Goal: Task Accomplishment & Management: Manage account settings

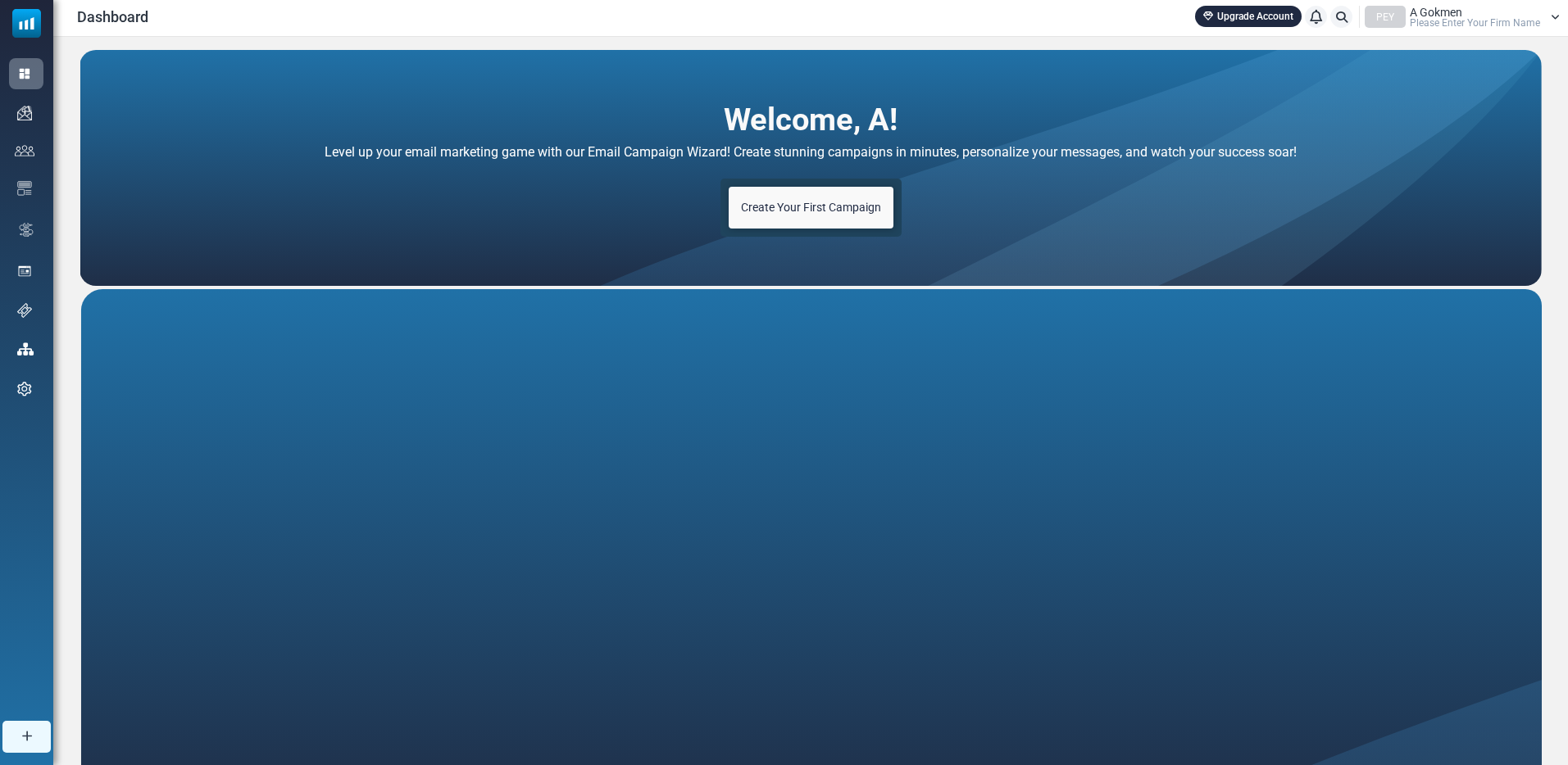
click at [850, 184] on div "Create Your First Campaign" at bounding box center [811, 207] width 181 height 58
click at [831, 204] on span "Create Your First Campaign" at bounding box center [811, 207] width 140 height 13
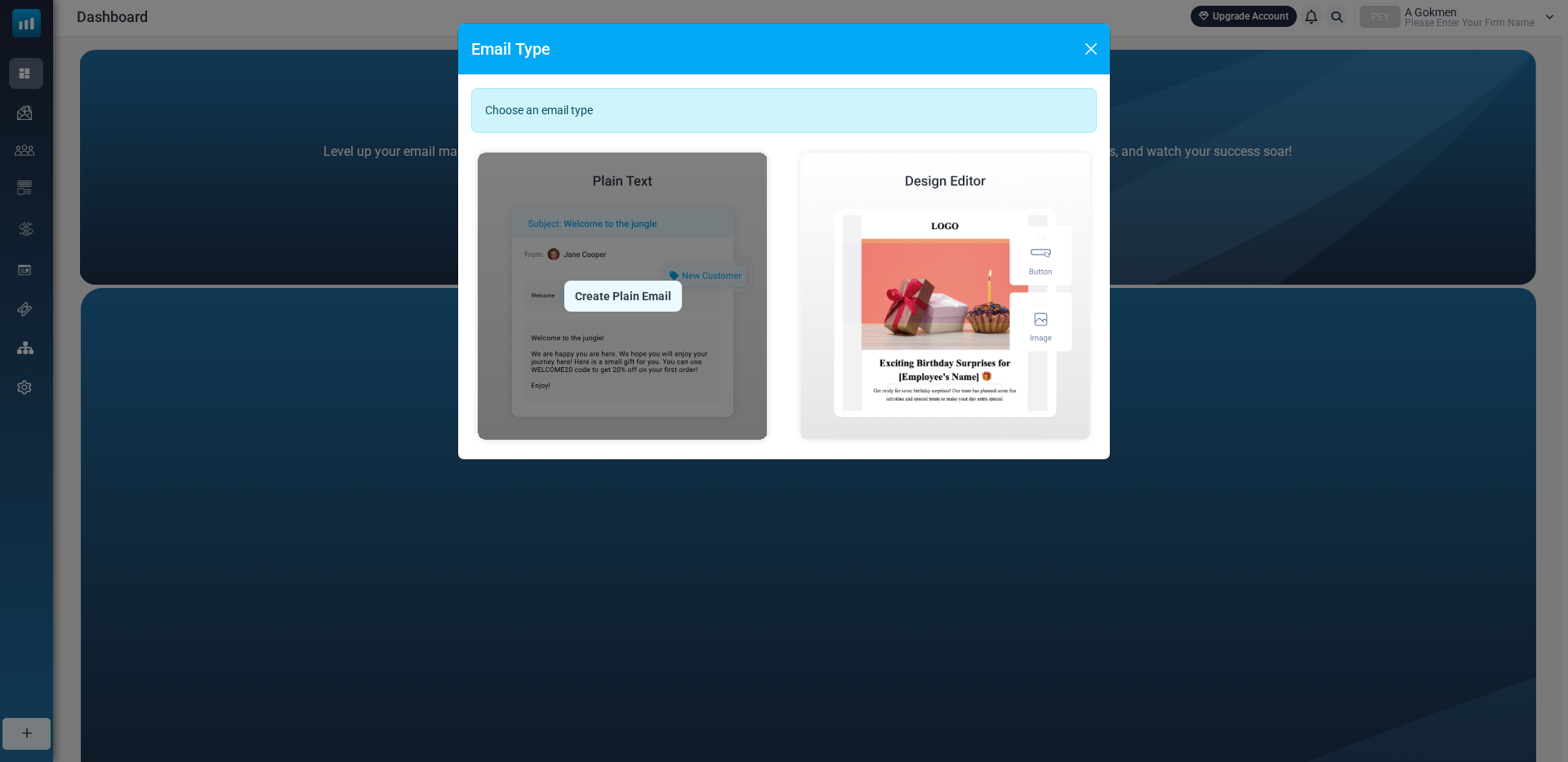
drag, startPoint x: 1162, startPoint y: 172, endPoint x: 751, endPoint y: 263, distance: 421.0
click at [1161, 172] on div "Email Type Choose an email type Create Plain Email Create Visual Email" at bounding box center [784, 381] width 1568 height 762
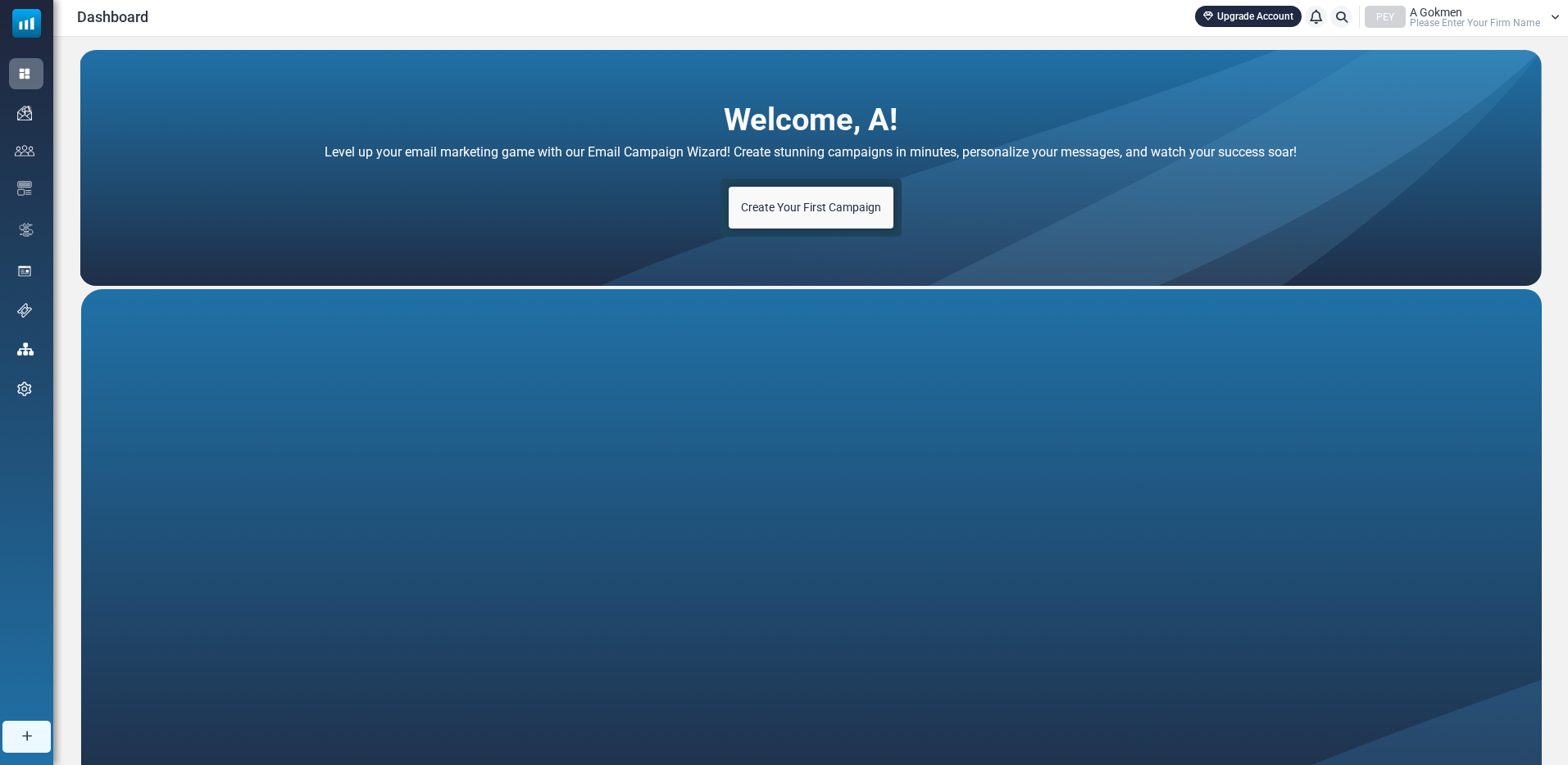
click at [796, 226] on link "Create Your First Campaign" at bounding box center [811, 207] width 165 height 42
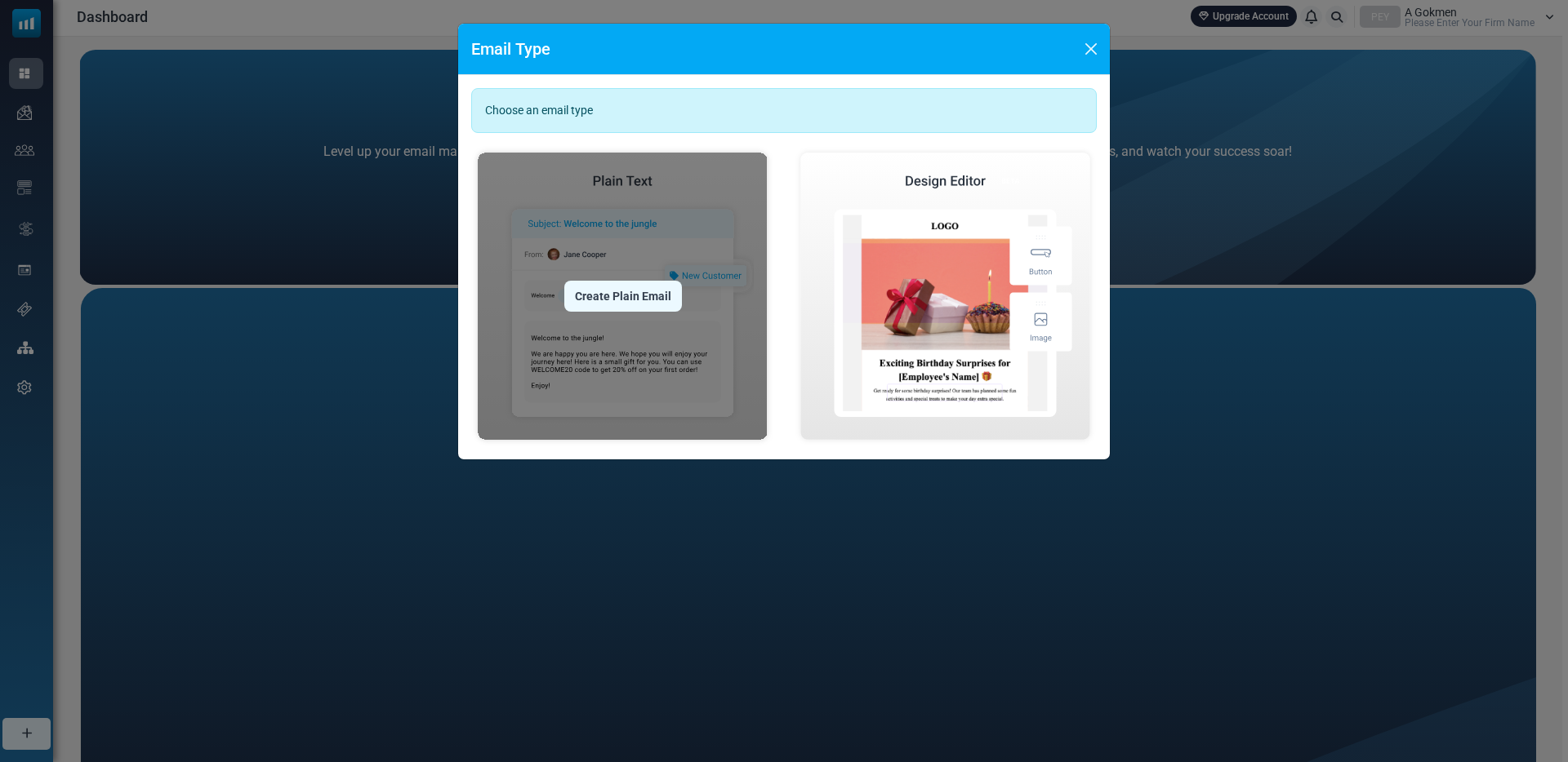
click at [678, 300] on div "Create Plain Email" at bounding box center [623, 296] width 118 height 31
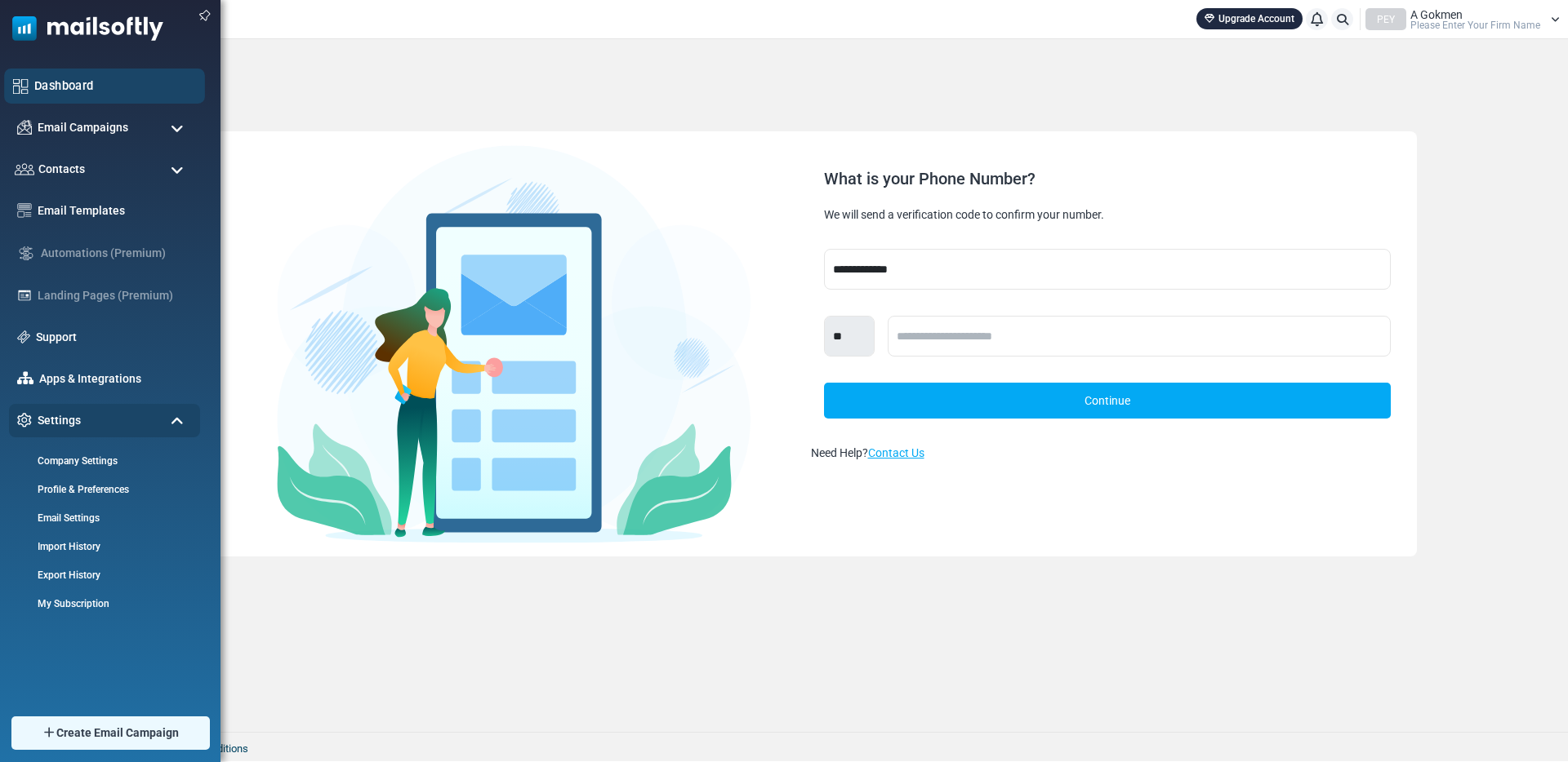
click at [58, 87] on link "Dashboard" at bounding box center [115, 85] width 162 height 18
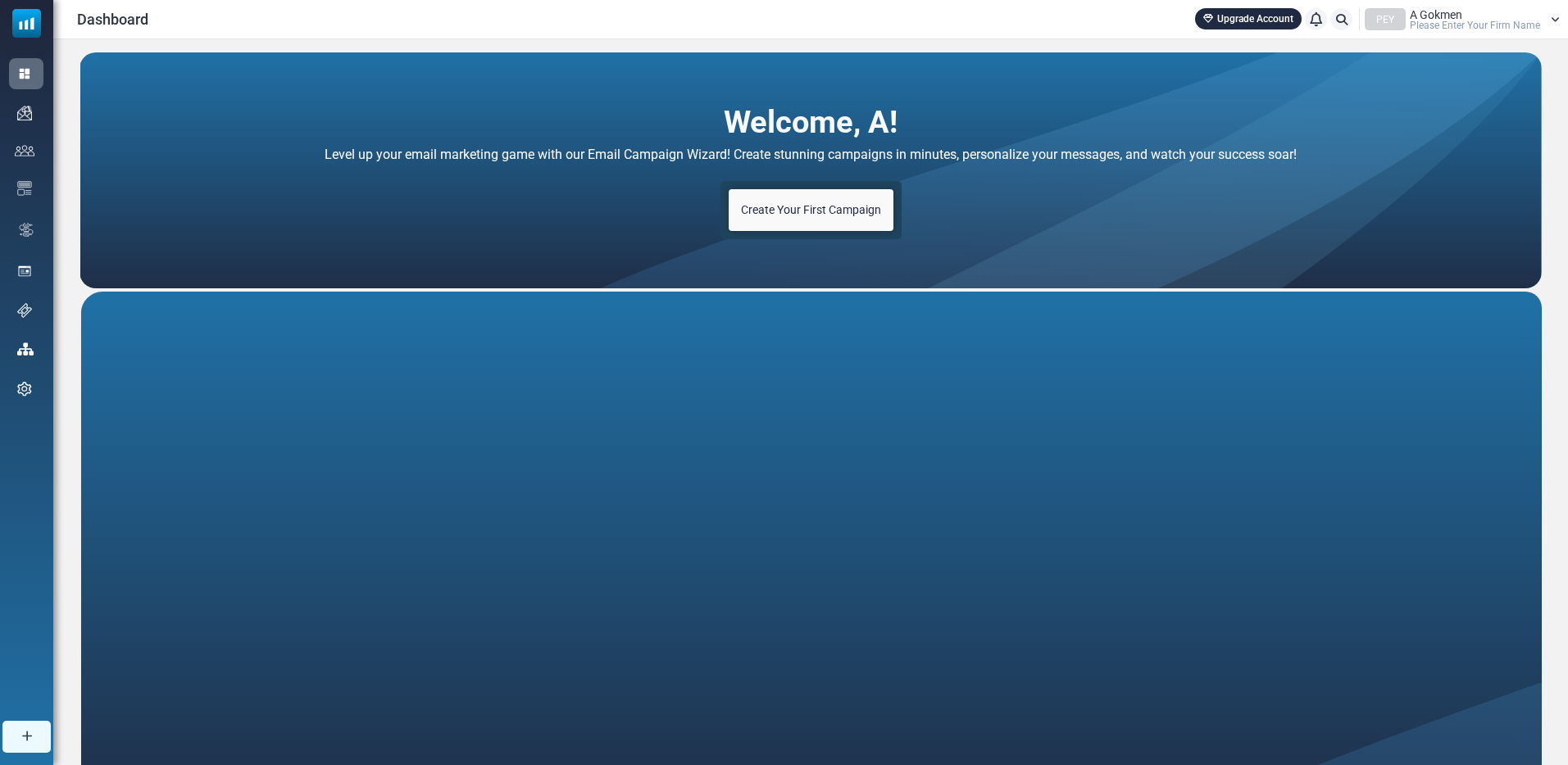
scroll to position [3, 0]
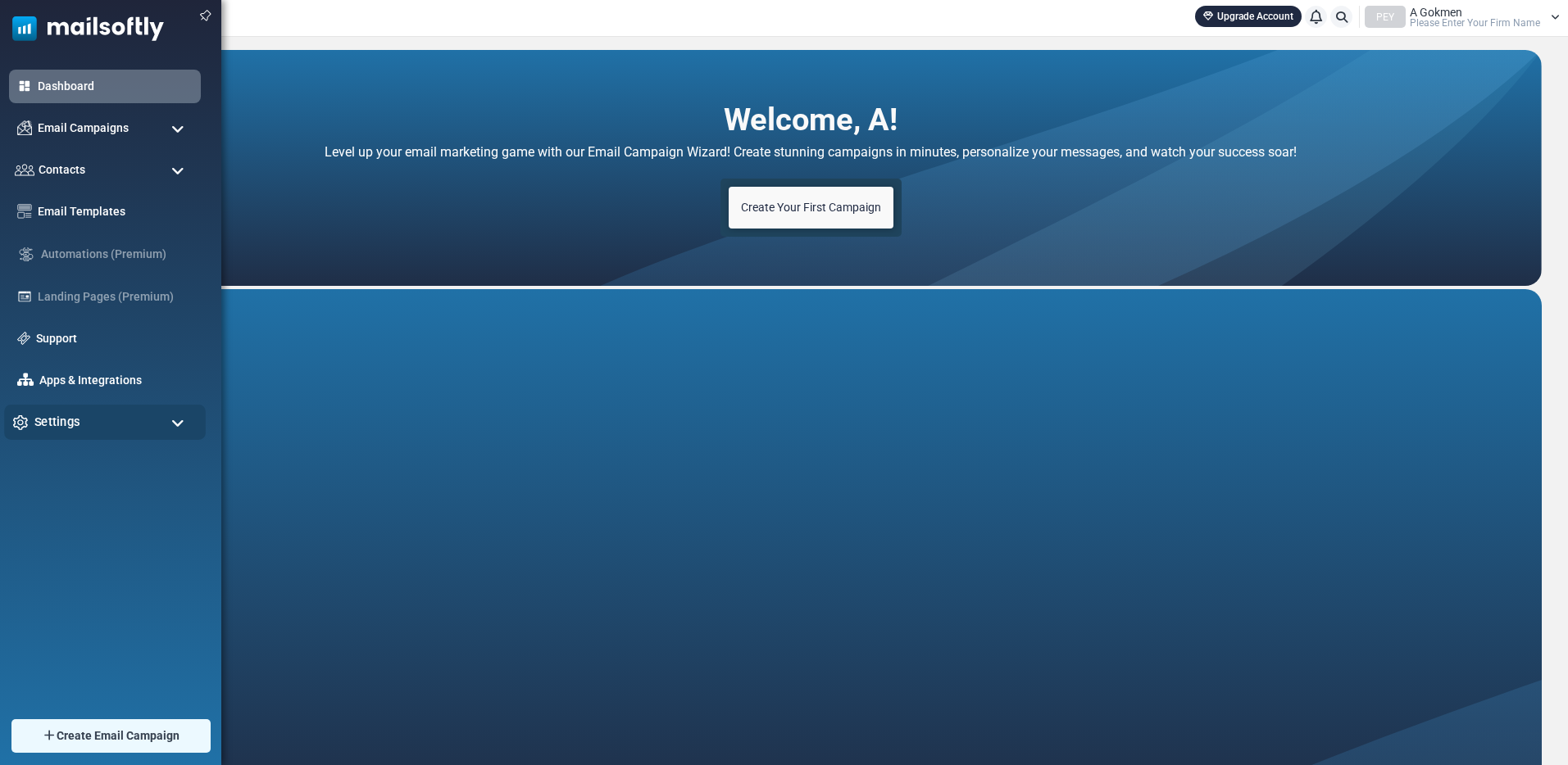
click at [91, 426] on div "Settings" at bounding box center [105, 422] width 202 height 35
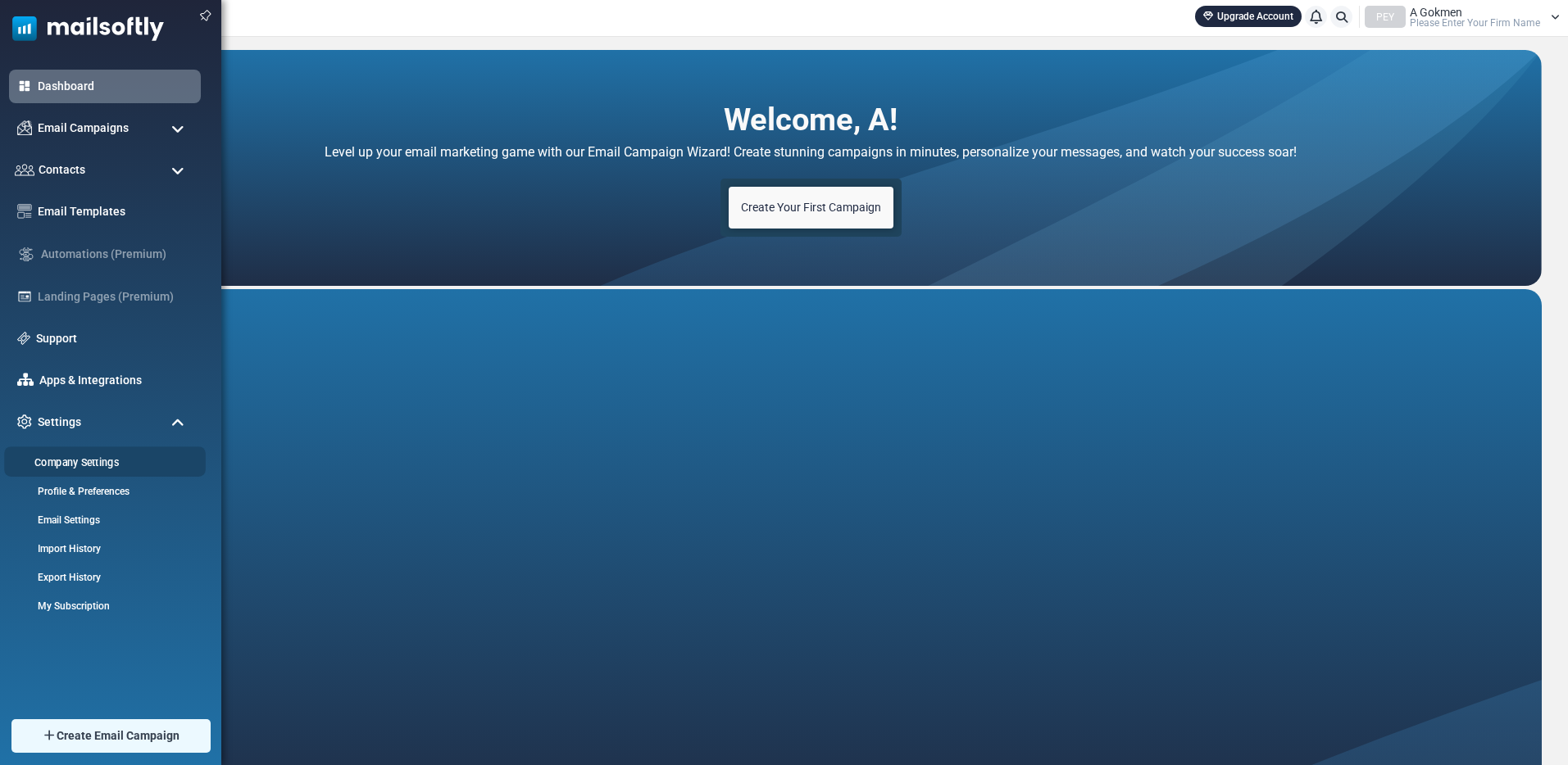
click at [92, 465] on link "Company Settings" at bounding box center [102, 462] width 197 height 15
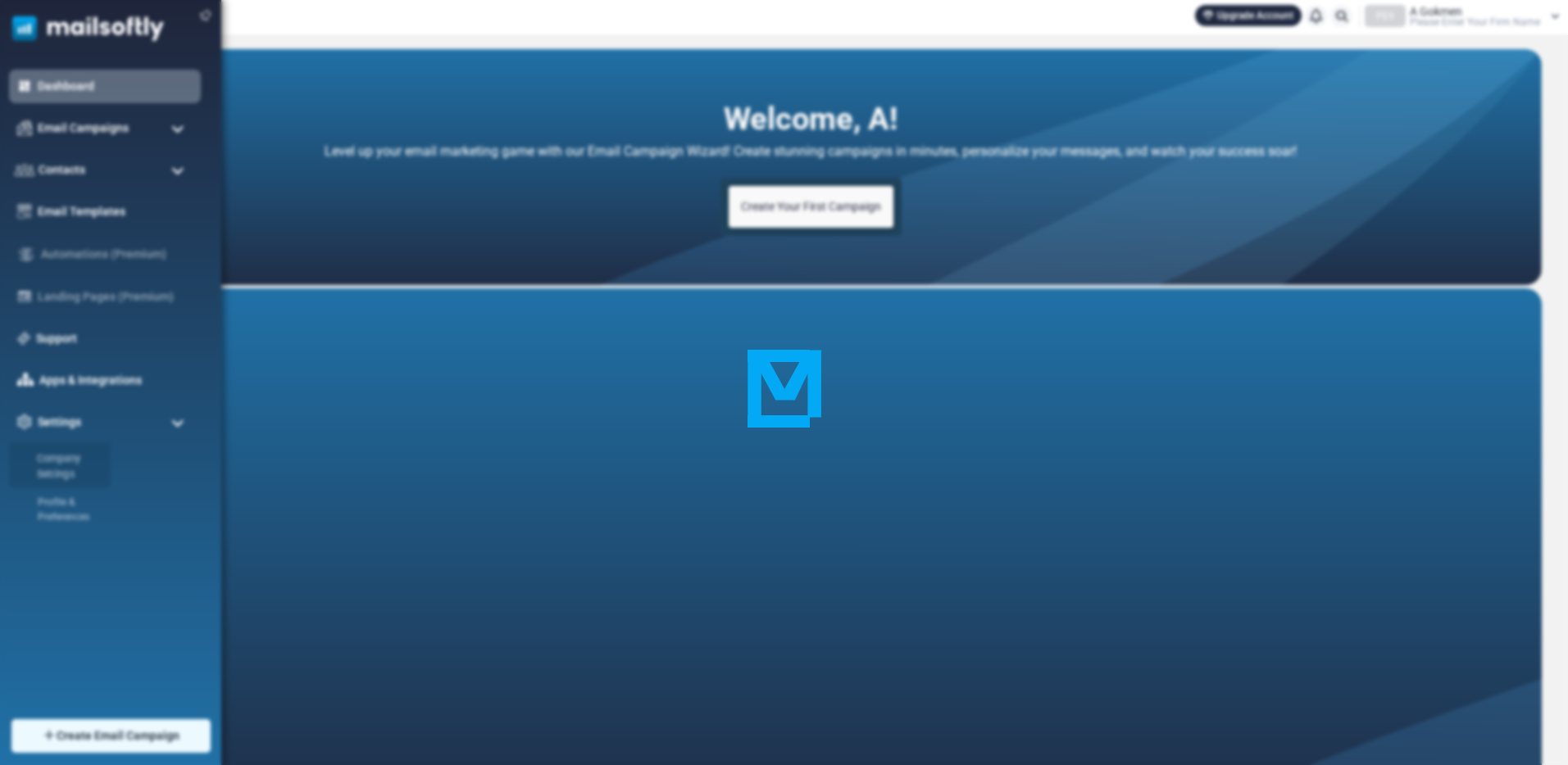
scroll to position [1, 0]
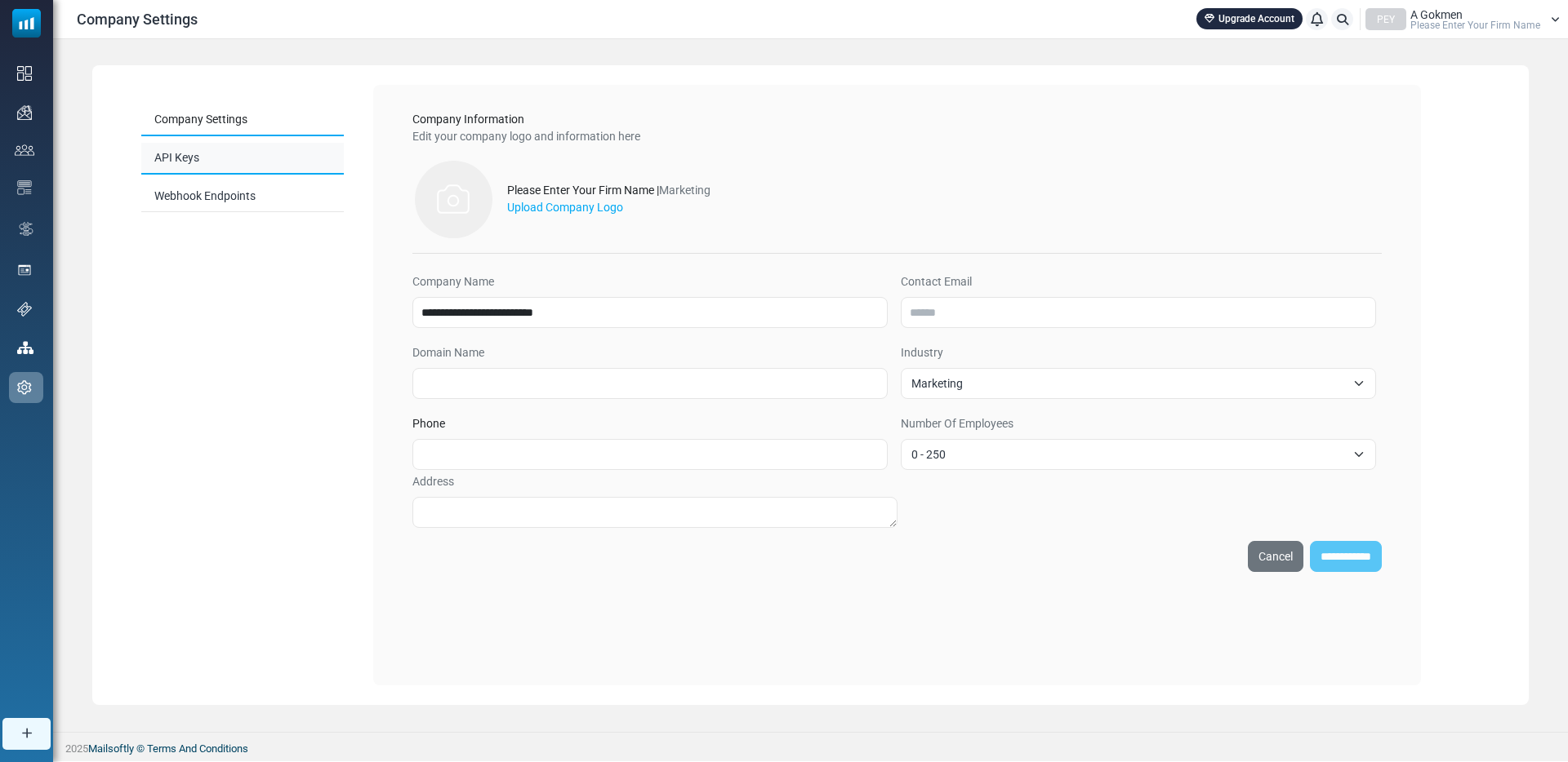
click at [167, 172] on link "API Keys" at bounding box center [243, 159] width 203 height 32
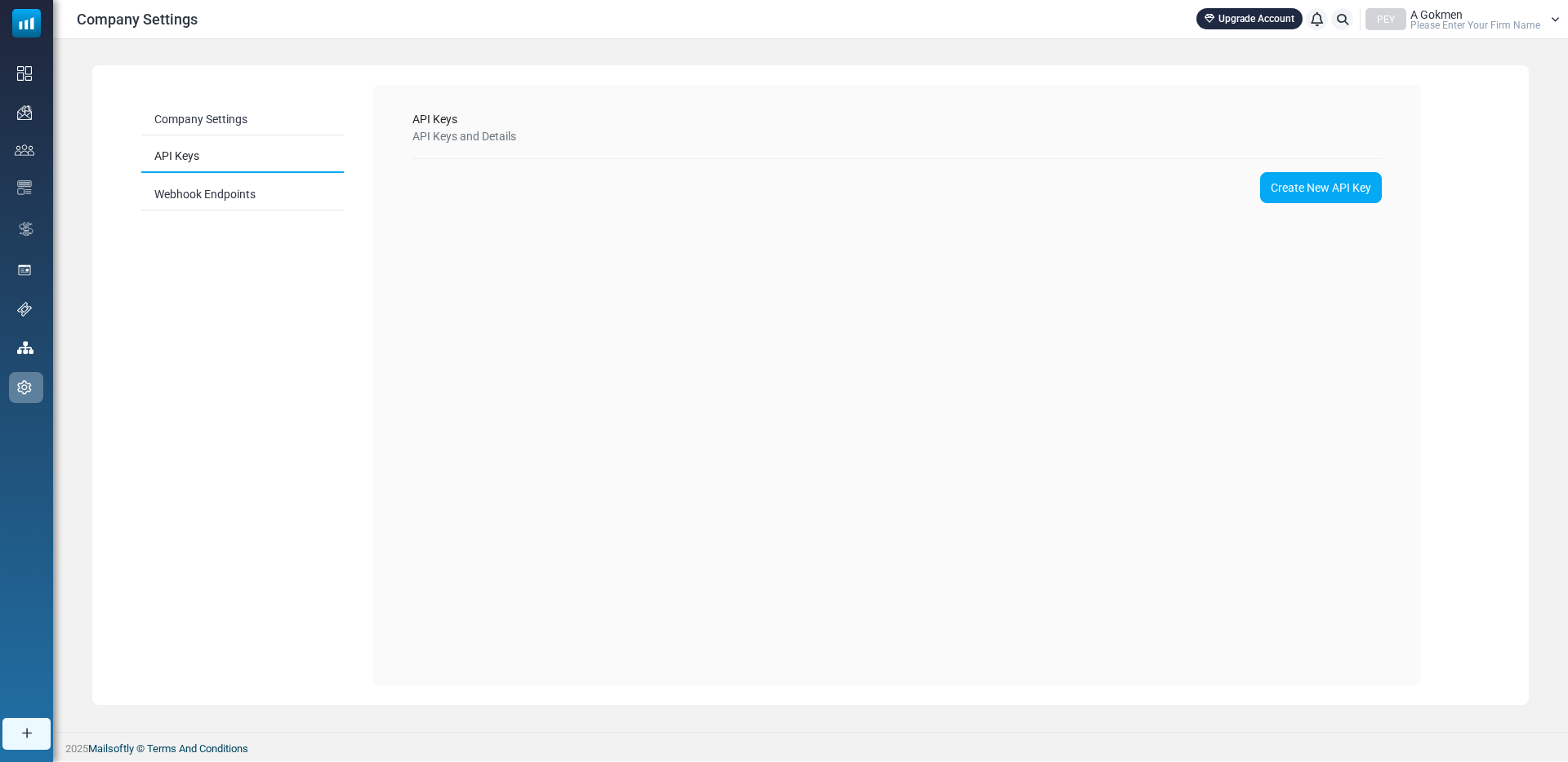
click at [1547, 15] on div "PEY A Gokmen Please Enter Your Firm Name" at bounding box center [1462, 19] width 194 height 22
click at [1410, 166] on link "Sign Out" at bounding box center [1447, 171] width 145 height 29
